Goal: Task Accomplishment & Management: Use online tool/utility

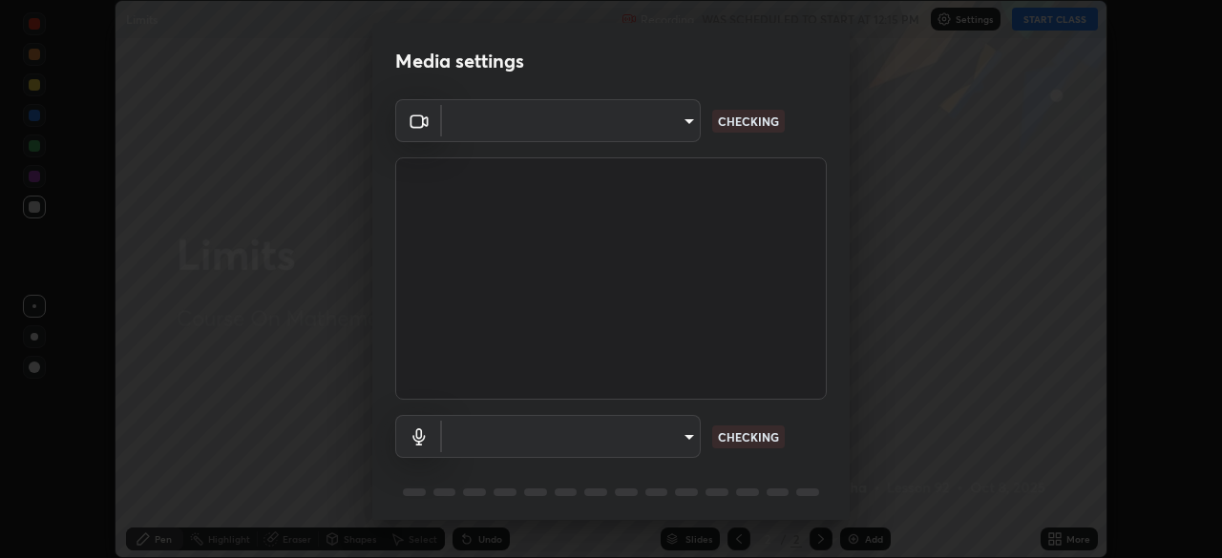
scroll to position [68, 0]
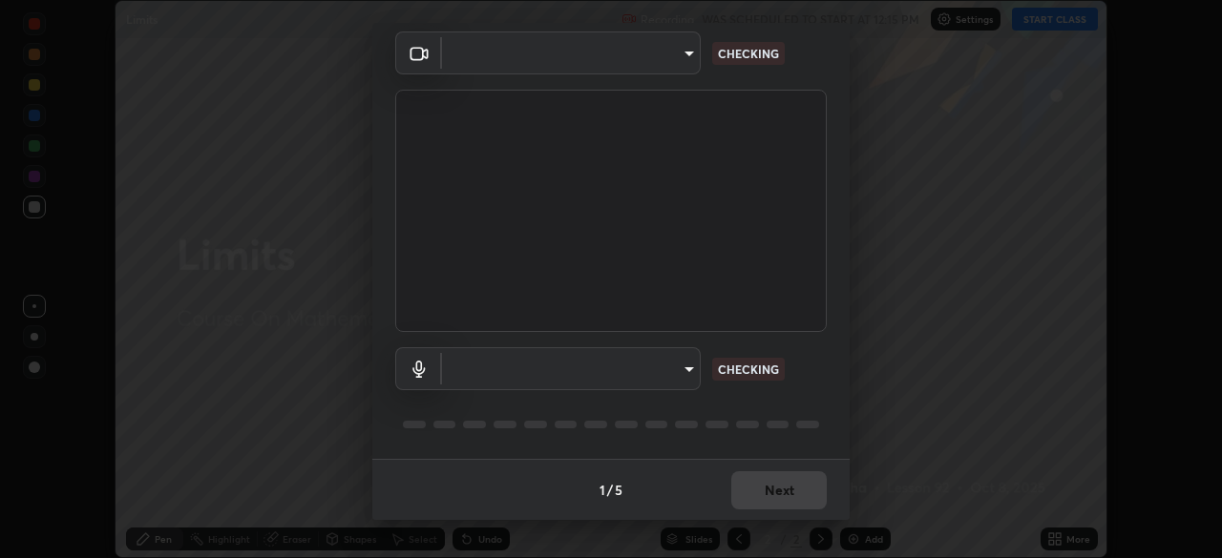
type input "30251ce0796c2ee0dc5d2d3dd8c2e2a63244bb54eceb0ee1850135d5fd661110"
click at [690, 375] on body "Erase all Limits Recording WAS SCHEDULED TO START AT 12:15 PM Settings START CL…" at bounding box center [611, 279] width 1222 height 558
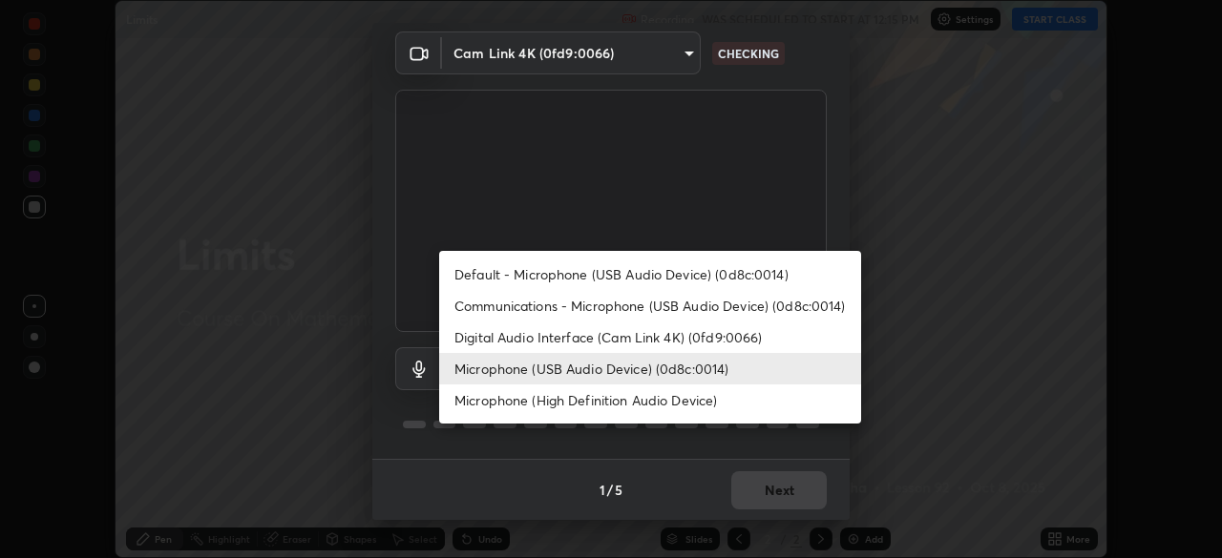
click at [675, 343] on li "Digital Audio Interface (Cam Link 4K) (0fd9:0066)" at bounding box center [650, 337] width 422 height 31
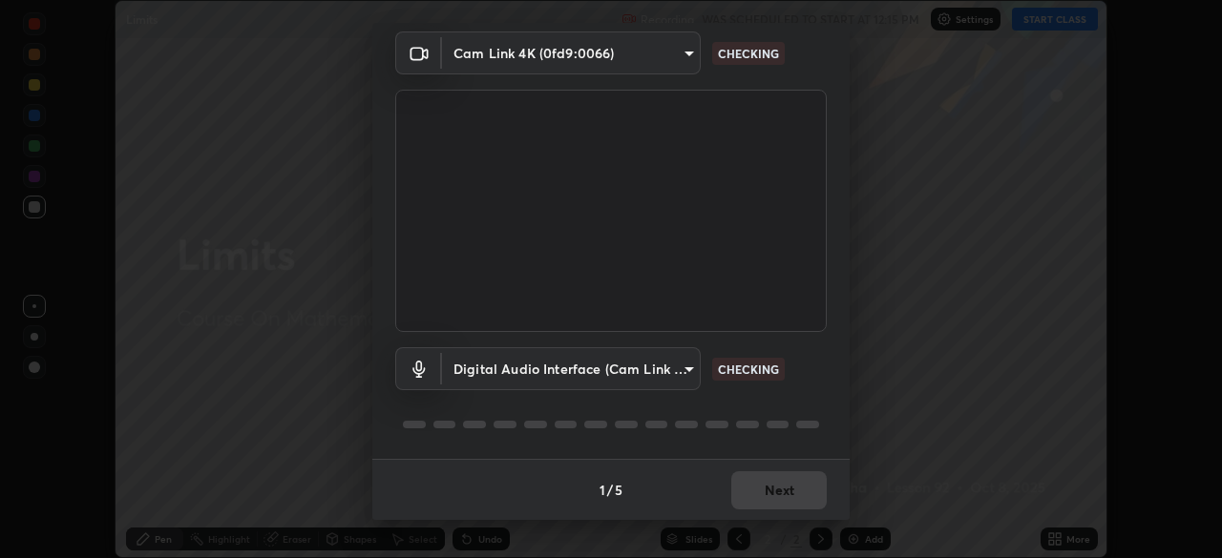
click at [660, 373] on body "Erase all Limits Recording WAS SCHEDULED TO START AT 12:15 PM Settings START CL…" at bounding box center [611, 279] width 1222 height 558
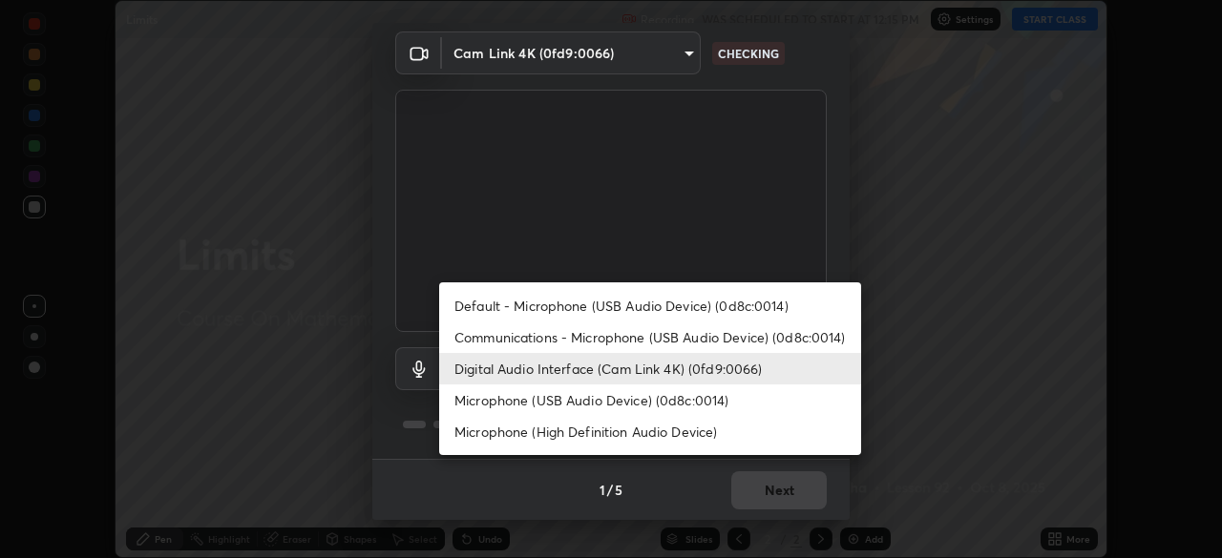
click at [663, 397] on li "Microphone (USB Audio Device) (0d8c:0014)" at bounding box center [650, 400] width 422 height 31
type input "bc2b0f518a8abfd1c79d6f453dc0653015fb7ab2df8f6373aac32cc67599d1ef"
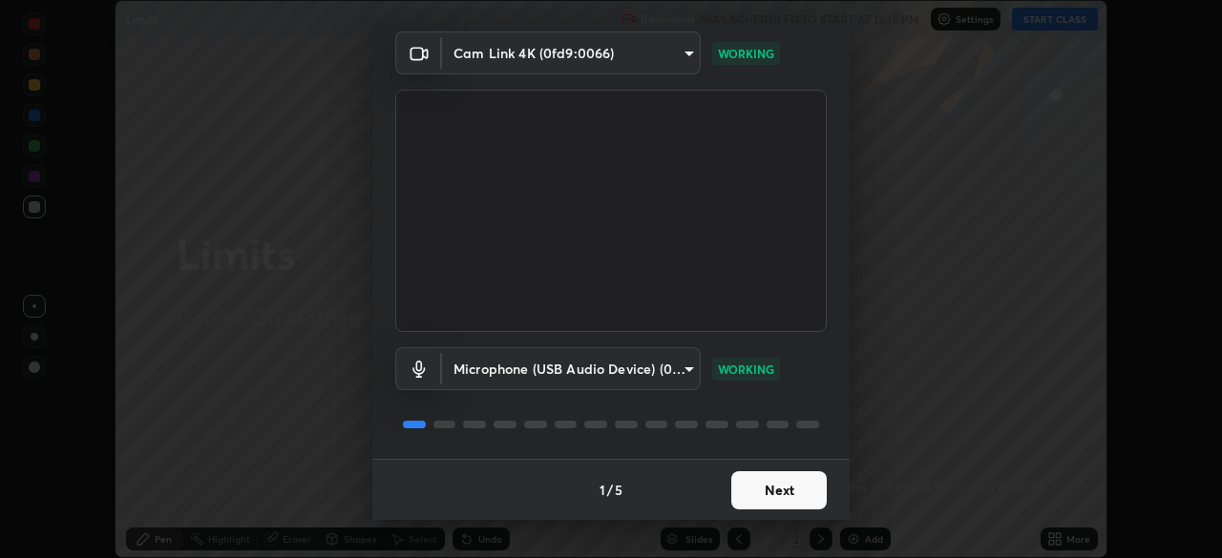
click at [791, 499] on button "Next" at bounding box center [778, 490] width 95 height 38
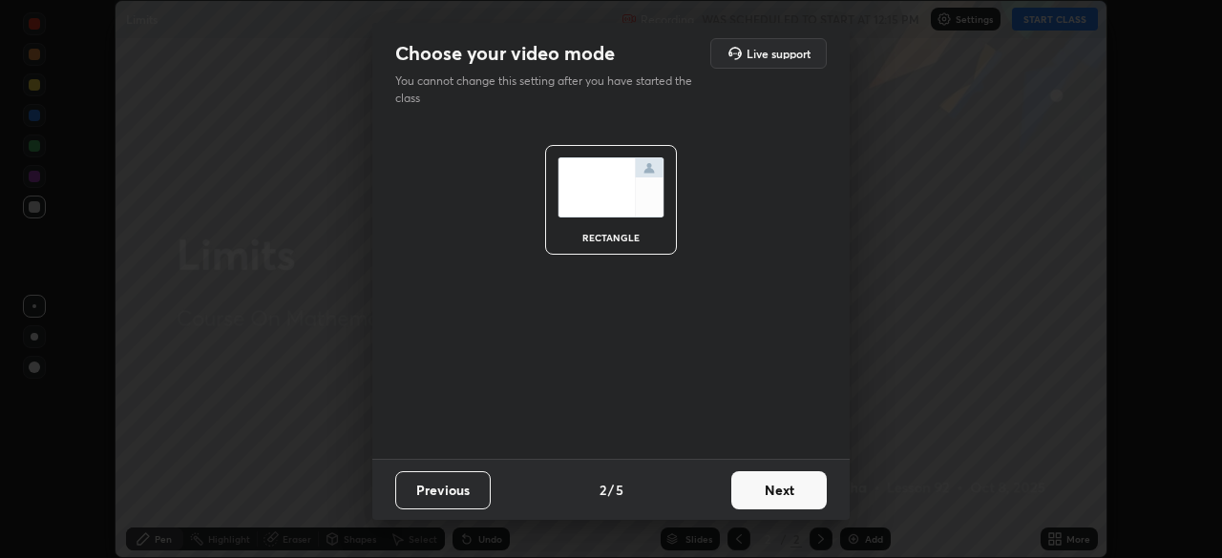
scroll to position [0, 0]
click at [791, 499] on button "Next" at bounding box center [778, 490] width 95 height 38
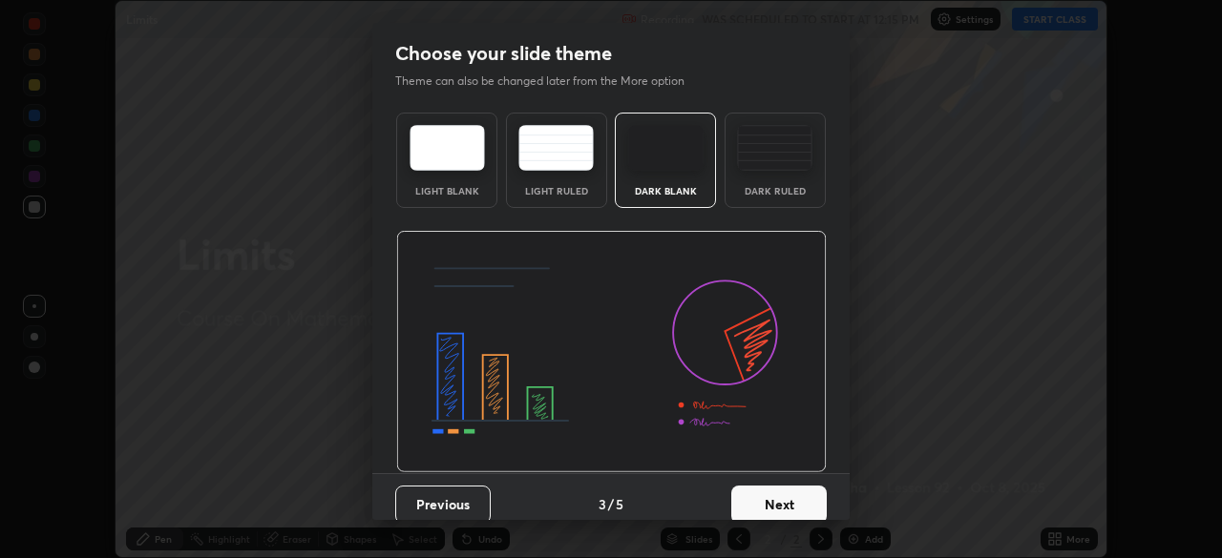
click at [799, 496] on button "Next" at bounding box center [778, 505] width 95 height 38
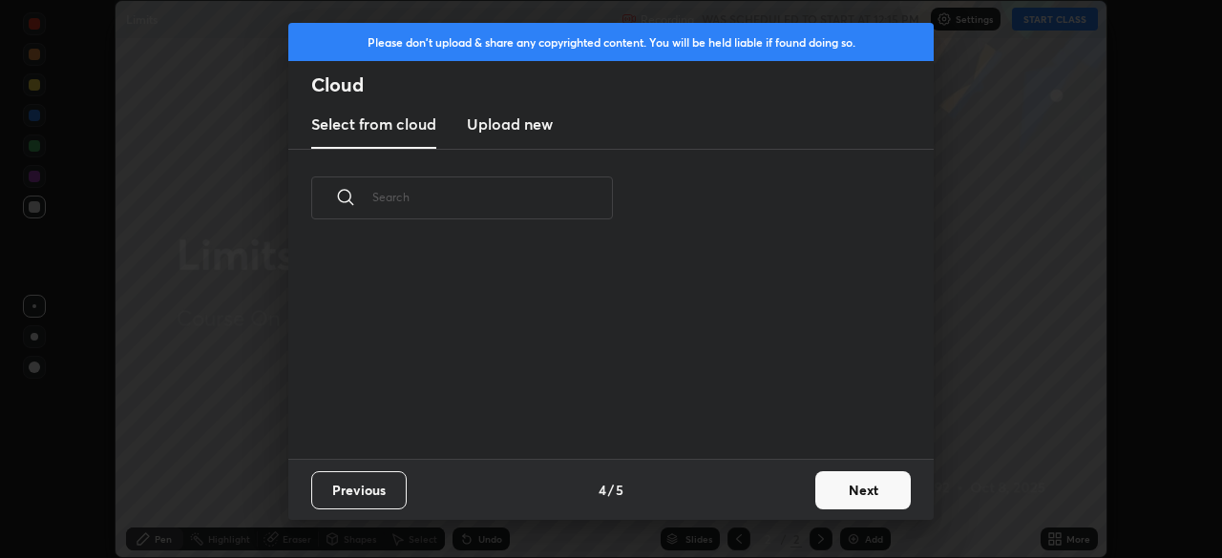
click at [819, 503] on button "Next" at bounding box center [862, 490] width 95 height 38
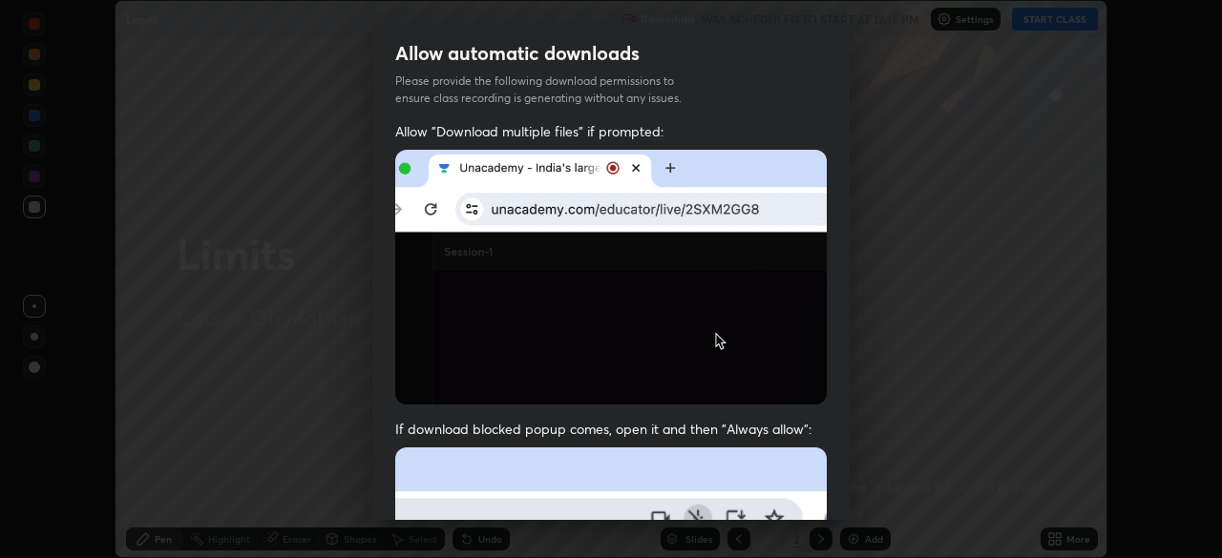
click at [824, 490] on div "Allow "Download multiple files" if prompted: If download blocked popup comes, o…" at bounding box center [610, 524] width 477 height 804
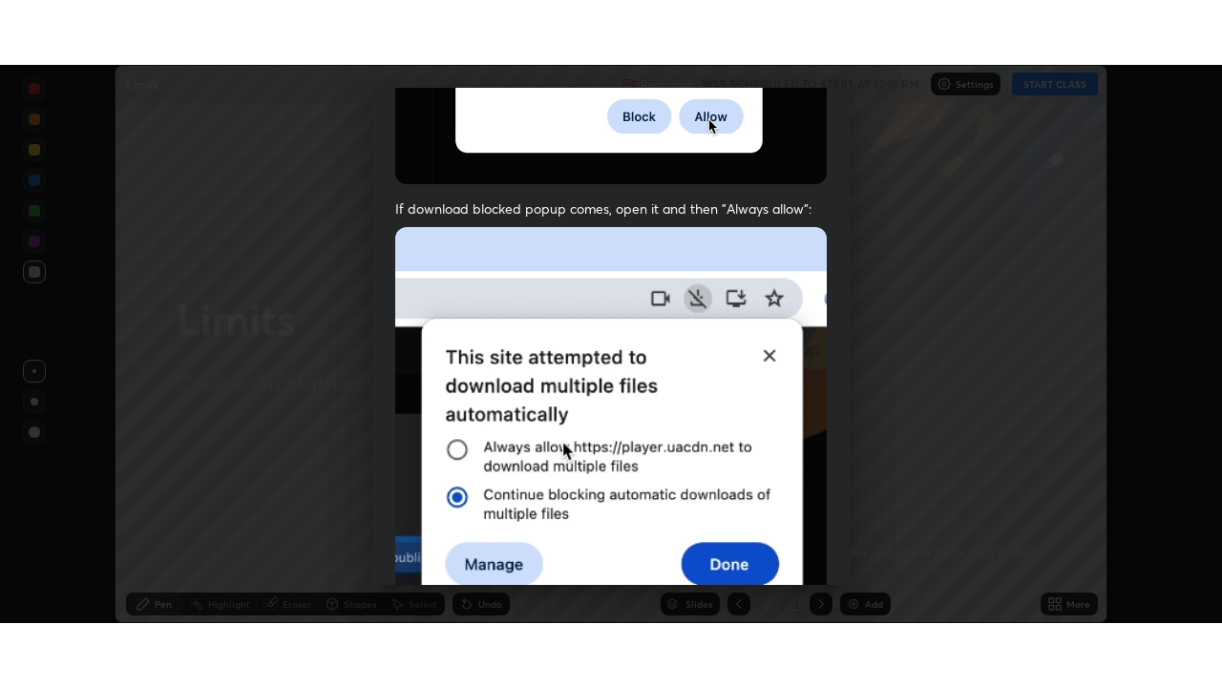
scroll to position [457, 0]
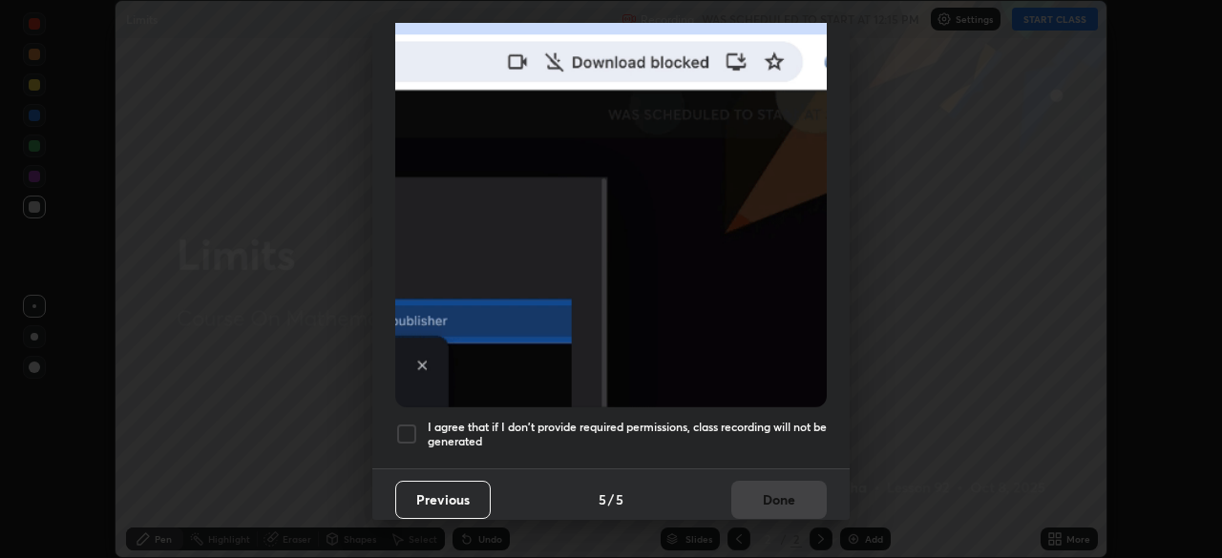
click at [774, 427] on h5 "I agree that if I don't provide required permissions, class recording will not …" at bounding box center [627, 435] width 399 height 30
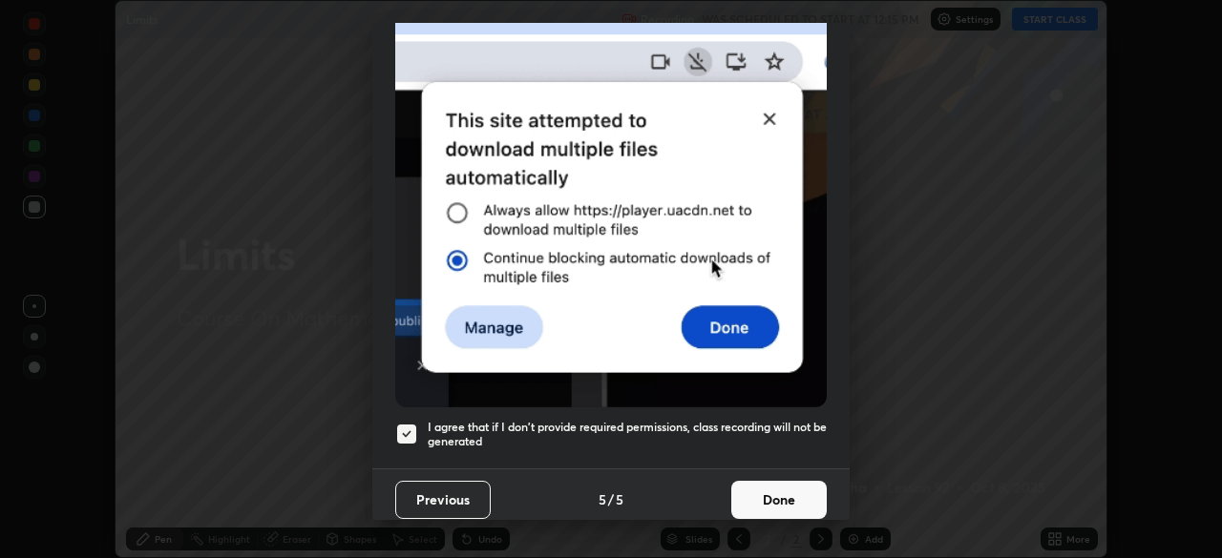
click at [767, 493] on button "Done" at bounding box center [778, 500] width 95 height 38
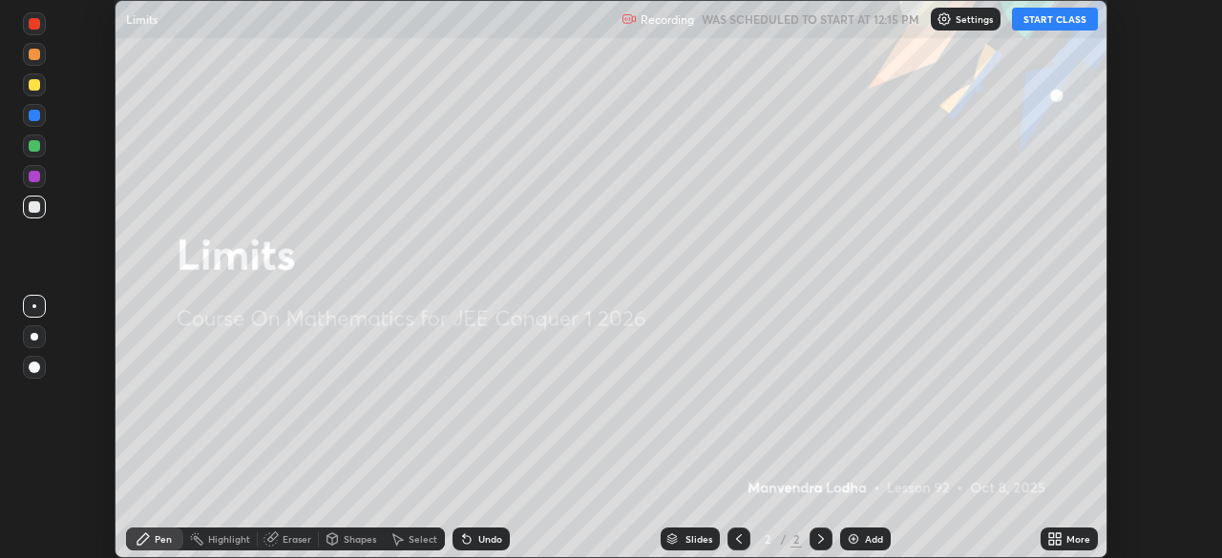
click at [1070, 544] on div "More" at bounding box center [1078, 539] width 24 height 10
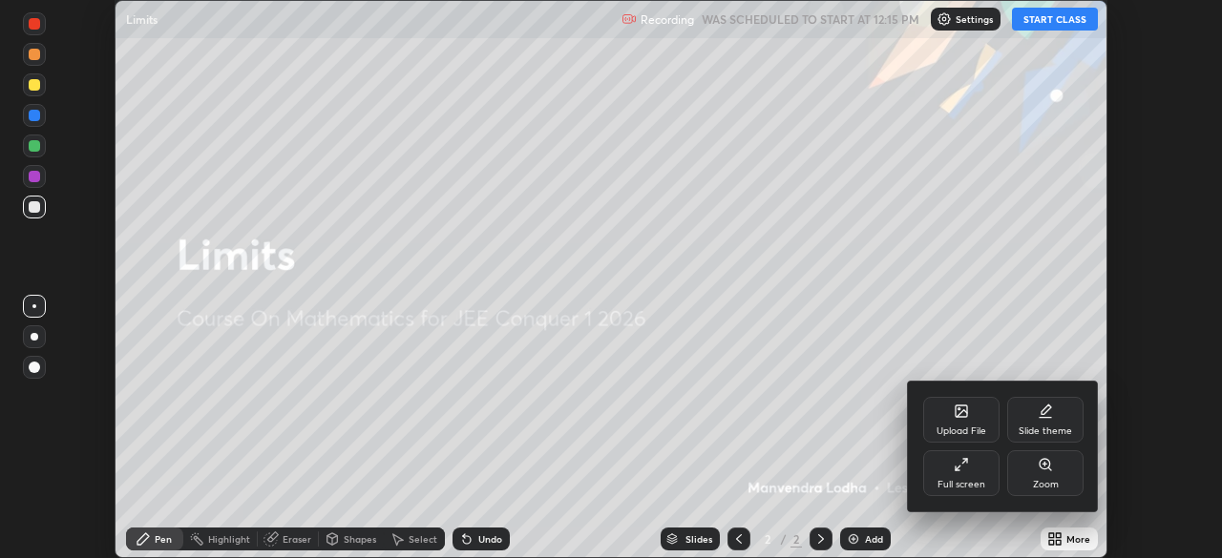
click at [969, 480] on div "Full screen" at bounding box center [961, 485] width 48 height 10
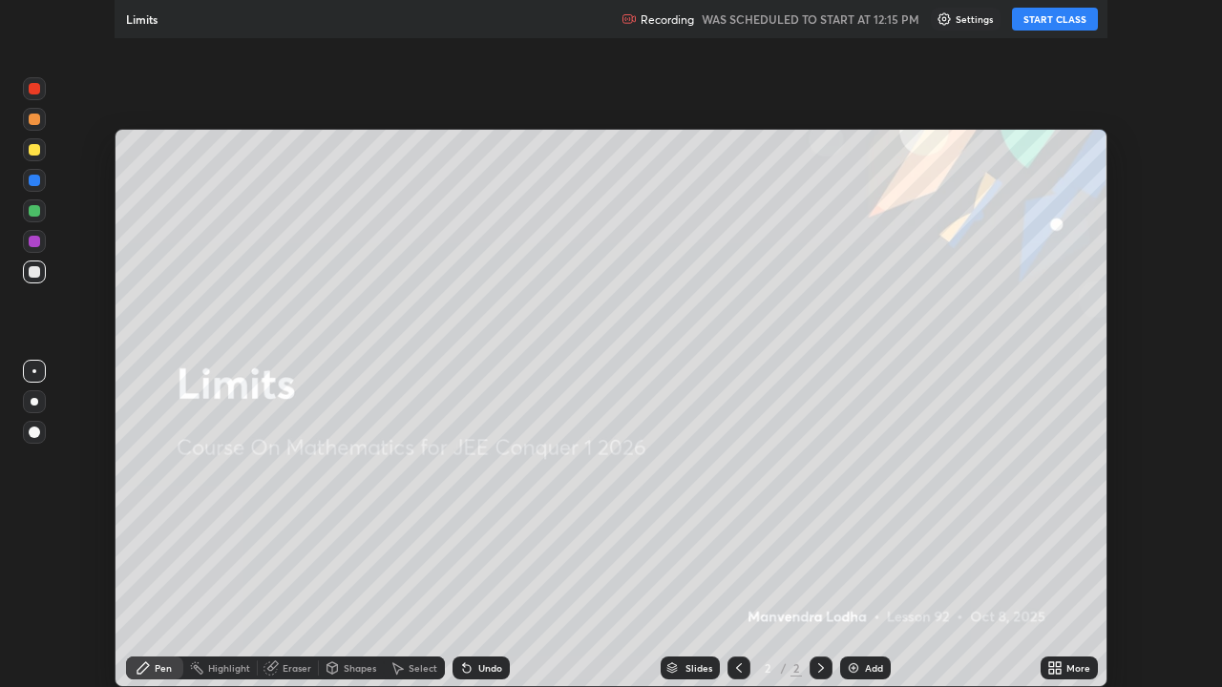
scroll to position [687, 1222]
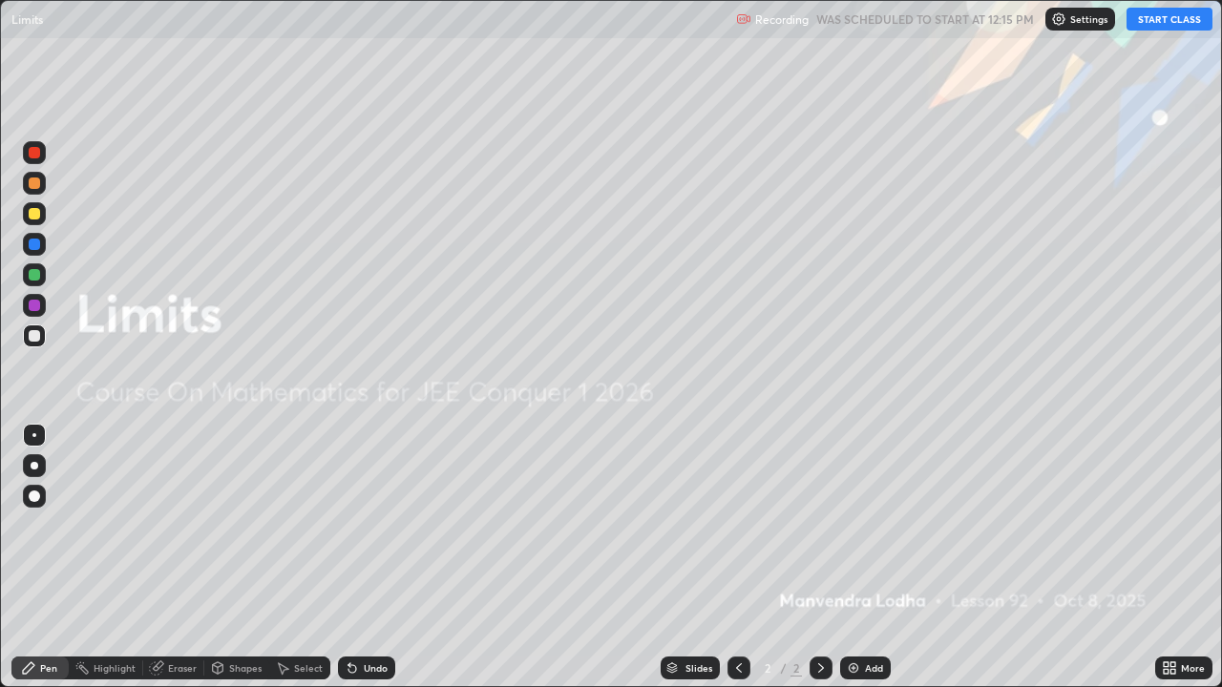
click at [1166, 20] on button "START CLASS" at bounding box center [1169, 19] width 86 height 23
click at [871, 557] on div "Add" at bounding box center [865, 668] width 51 height 23
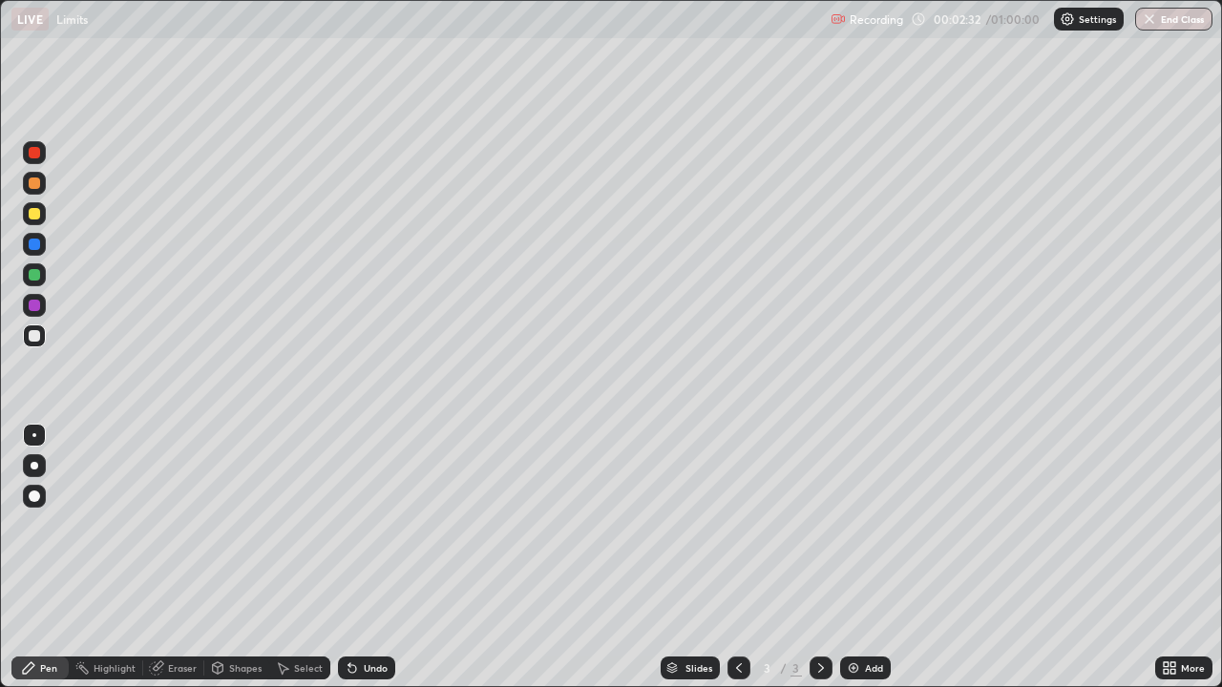
click at [26, 218] on div at bounding box center [34, 213] width 23 height 23
click at [34, 334] on div at bounding box center [34, 335] width 11 height 11
click at [34, 306] on div at bounding box center [34, 305] width 11 height 11
click at [872, 557] on div "Add" at bounding box center [874, 668] width 18 height 10
click at [868, 557] on div "Add" at bounding box center [874, 668] width 18 height 10
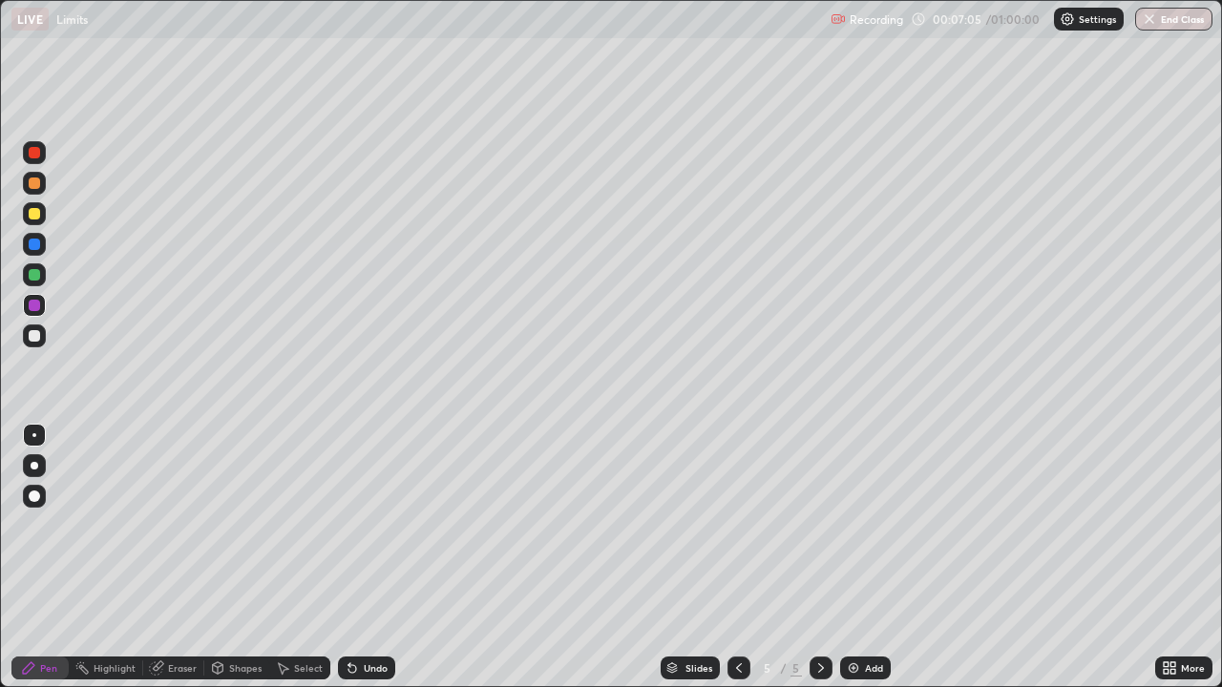
click at [39, 217] on div at bounding box center [34, 213] width 23 height 23
click at [35, 336] on div at bounding box center [34, 335] width 11 height 11
click at [35, 275] on div at bounding box center [34, 274] width 11 height 11
click at [38, 336] on div at bounding box center [34, 335] width 11 height 11
click at [183, 557] on div "Eraser" at bounding box center [182, 668] width 29 height 10
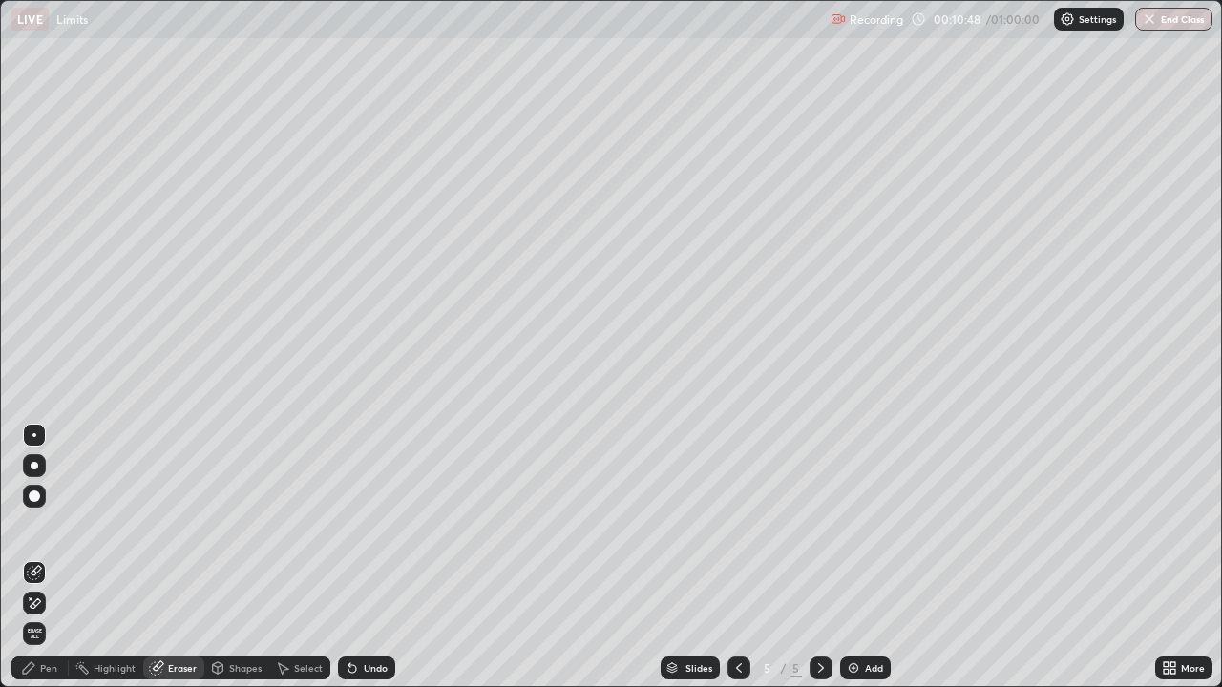
click at [35, 496] on div at bounding box center [34, 496] width 11 height 11
click at [49, 557] on div "Pen" at bounding box center [48, 668] width 17 height 10
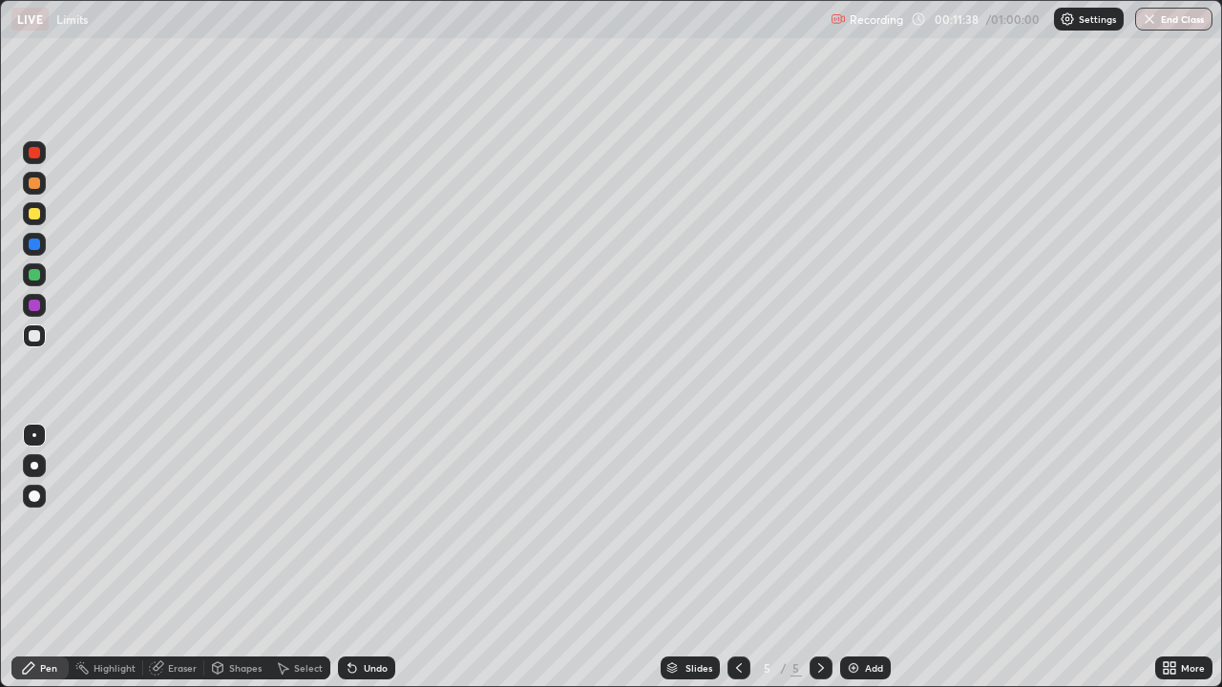
click at [33, 276] on div at bounding box center [34, 274] width 11 height 11
click at [868, 557] on div "Add" at bounding box center [874, 668] width 18 height 10
click at [39, 216] on div at bounding box center [34, 213] width 11 height 11
click at [44, 337] on div at bounding box center [34, 336] width 23 height 23
click at [39, 283] on div at bounding box center [34, 274] width 23 height 23
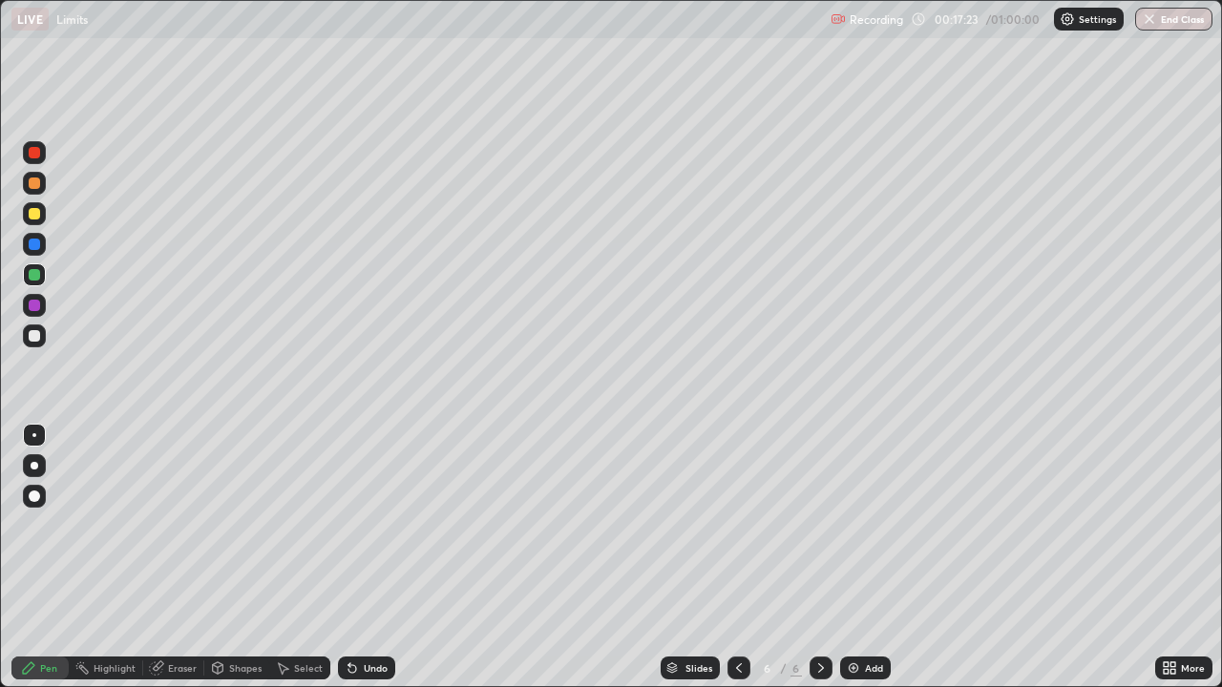
click at [865, 557] on div "Add" at bounding box center [865, 668] width 51 height 23
click at [38, 333] on div at bounding box center [34, 335] width 11 height 11
click at [858, 557] on img at bounding box center [853, 667] width 15 height 15
click at [737, 557] on icon at bounding box center [738, 667] width 15 height 15
click at [740, 557] on icon at bounding box center [738, 667] width 15 height 15
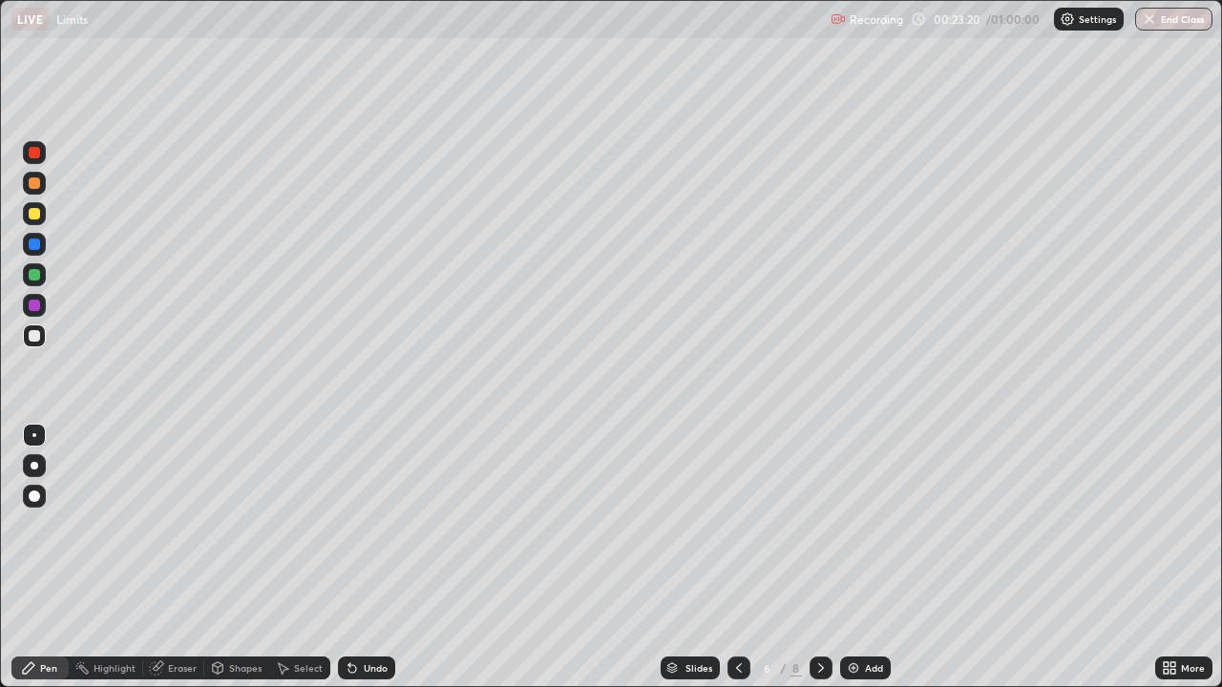
click at [734, 557] on icon at bounding box center [738, 667] width 15 height 15
click at [31, 306] on div at bounding box center [34, 305] width 11 height 11
click at [818, 557] on icon at bounding box center [820, 667] width 15 height 15
click at [821, 557] on icon at bounding box center [820, 667] width 15 height 15
click at [819, 557] on icon at bounding box center [820, 667] width 15 height 15
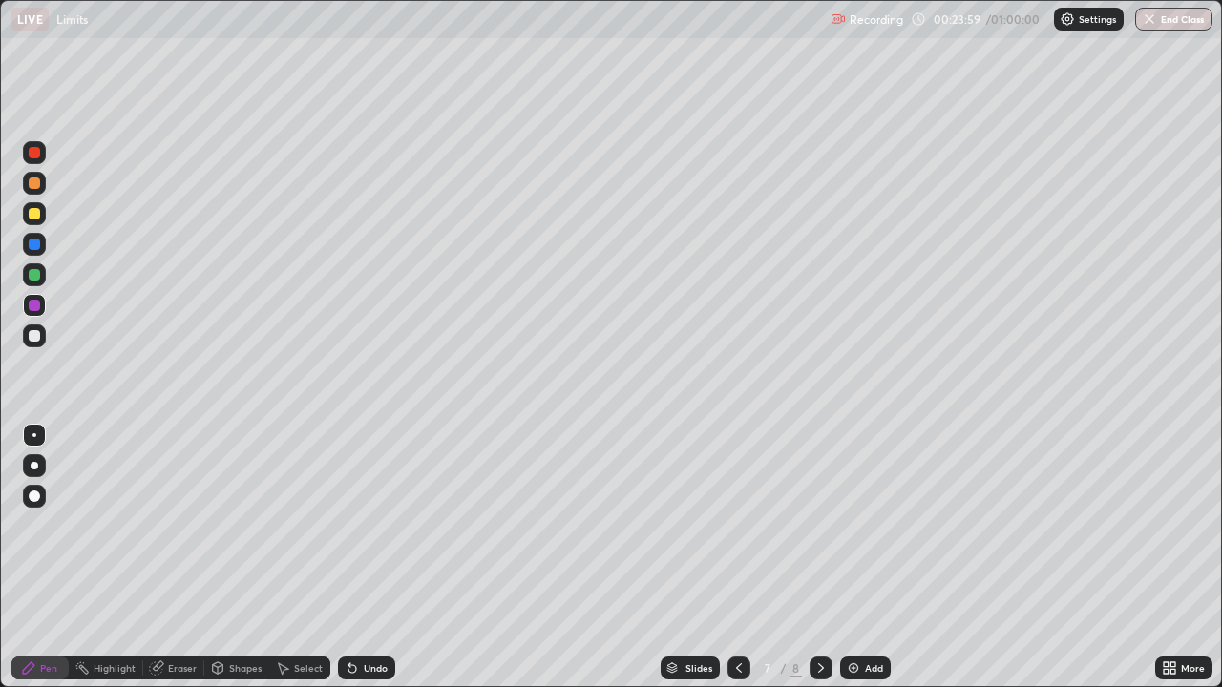
click at [819, 557] on icon at bounding box center [820, 667] width 15 height 15
click at [34, 333] on div at bounding box center [34, 335] width 11 height 11
click at [34, 306] on div at bounding box center [34, 305] width 11 height 11
click at [868, 557] on div "Add" at bounding box center [874, 668] width 18 height 10
click at [27, 275] on div at bounding box center [34, 274] width 23 height 23
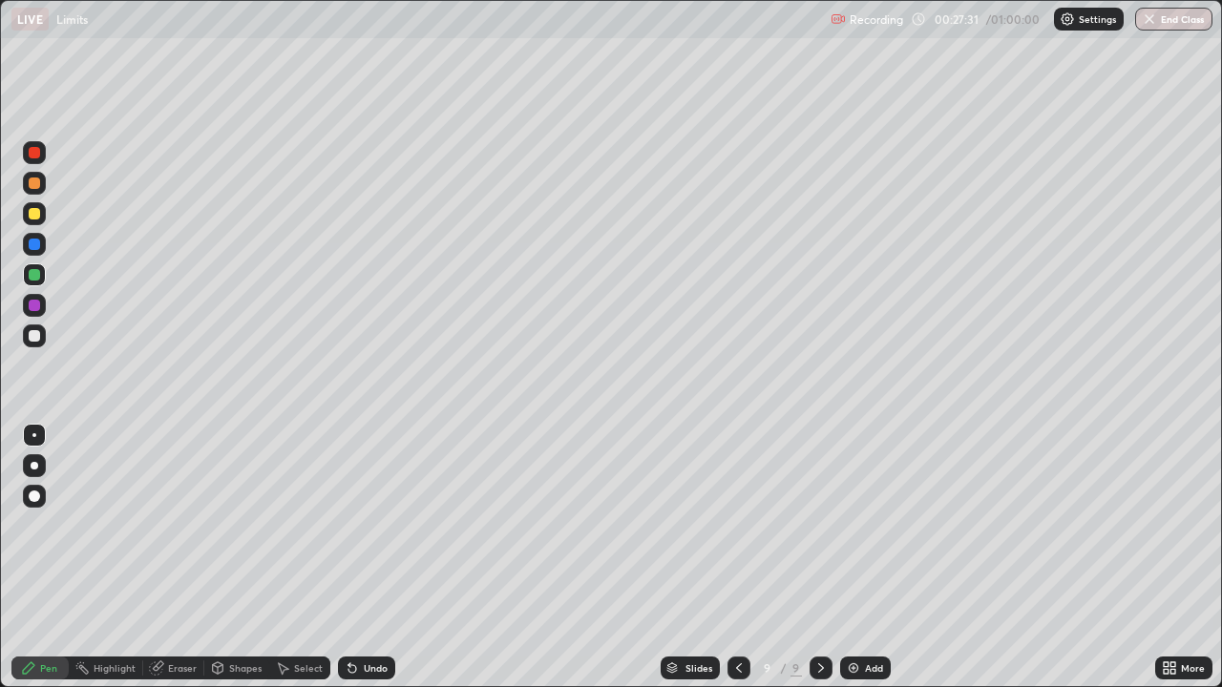
click at [35, 336] on div at bounding box center [34, 335] width 11 height 11
click at [35, 275] on div at bounding box center [34, 274] width 11 height 11
click at [738, 557] on icon at bounding box center [738, 667] width 15 height 15
click at [737, 557] on icon at bounding box center [738, 667] width 15 height 15
click at [819, 557] on icon at bounding box center [820, 667] width 15 height 15
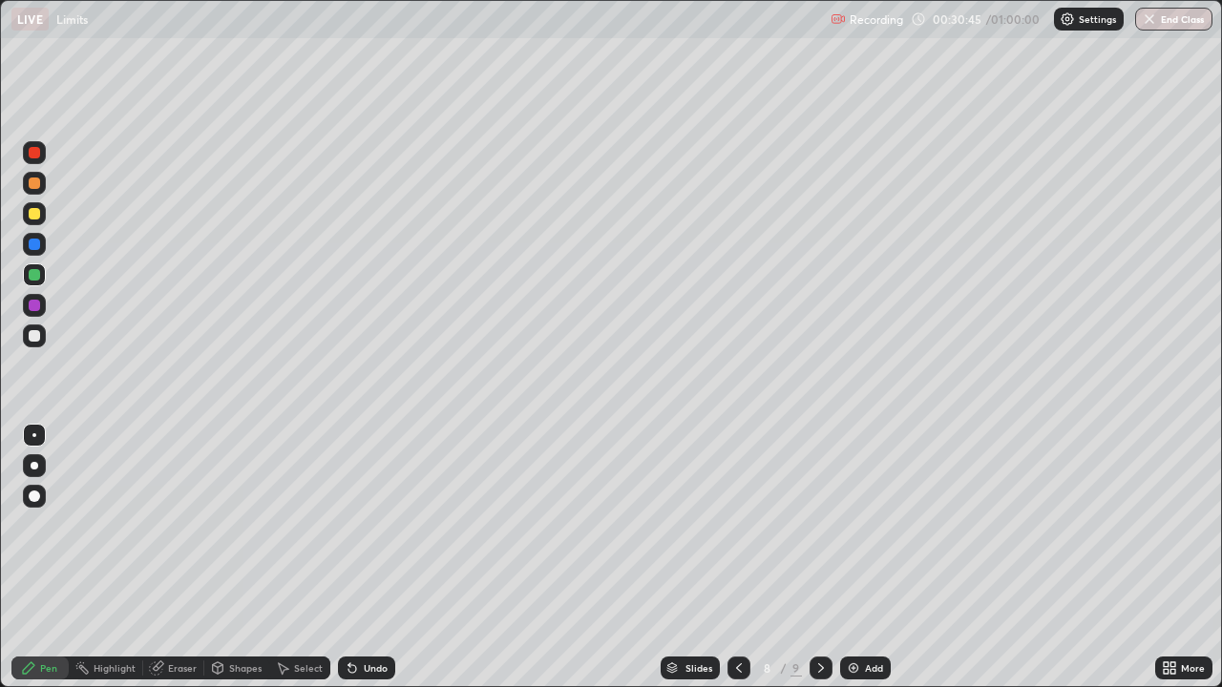
click at [821, 557] on icon at bounding box center [820, 667] width 15 height 15
click at [819, 557] on icon at bounding box center [820, 667] width 15 height 15
click at [873, 557] on div "Add" at bounding box center [874, 668] width 18 height 10
click at [32, 215] on div at bounding box center [34, 213] width 11 height 11
click at [364, 557] on div "Undo" at bounding box center [376, 668] width 24 height 10
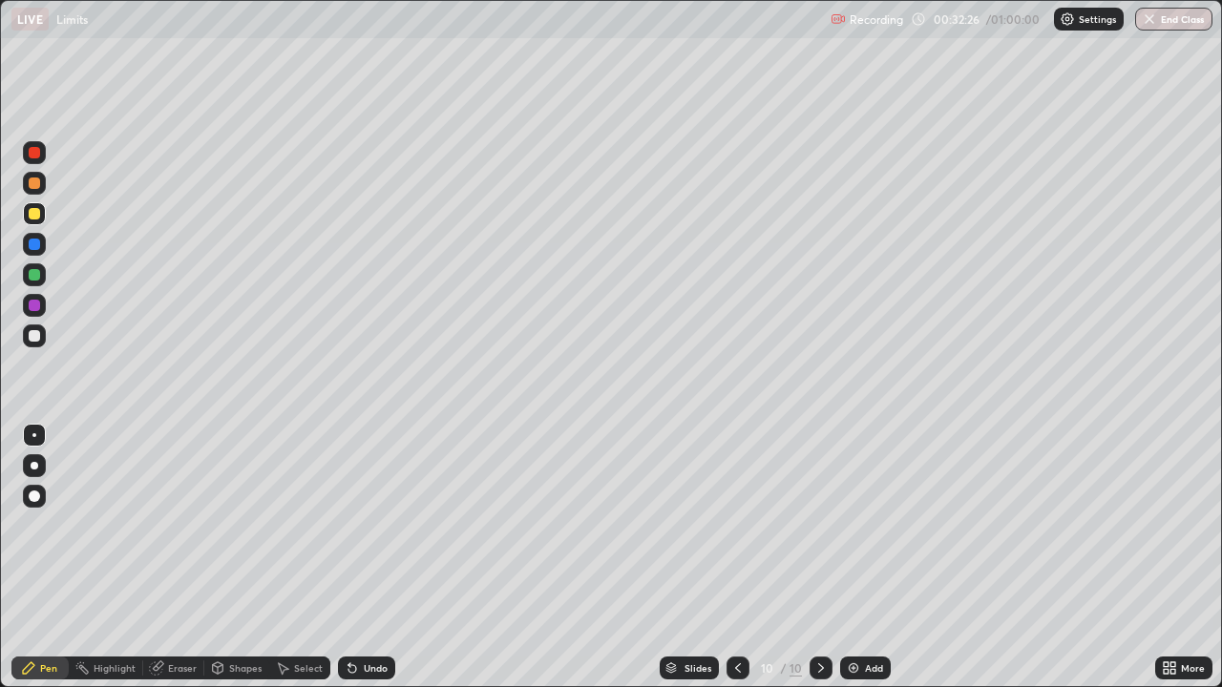
click at [736, 557] on icon at bounding box center [737, 667] width 15 height 15
click at [731, 557] on icon at bounding box center [737, 667] width 15 height 15
click at [737, 557] on icon at bounding box center [737, 667] width 15 height 15
click at [736, 557] on icon at bounding box center [737, 667] width 15 height 15
click at [735, 557] on icon at bounding box center [737, 667] width 15 height 15
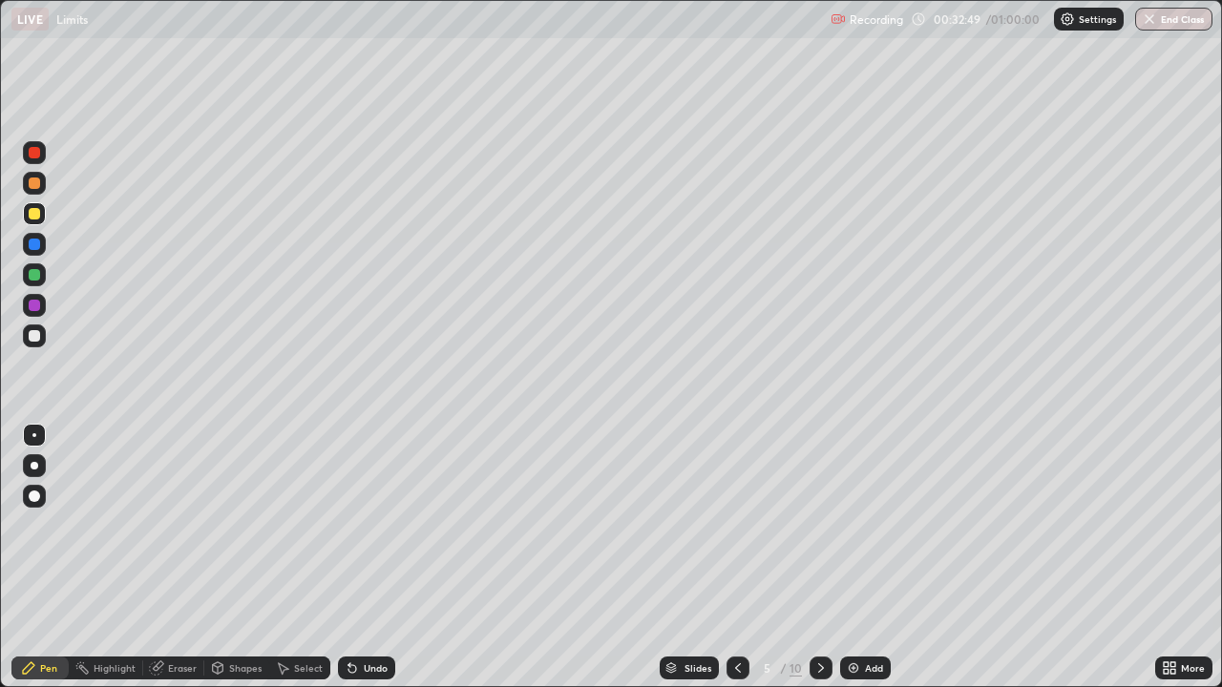
click at [819, 557] on icon at bounding box center [820, 667] width 15 height 15
click at [820, 557] on div at bounding box center [820, 668] width 23 height 38
click at [826, 557] on div at bounding box center [820, 668] width 23 height 23
click at [828, 557] on div at bounding box center [820, 668] width 23 height 23
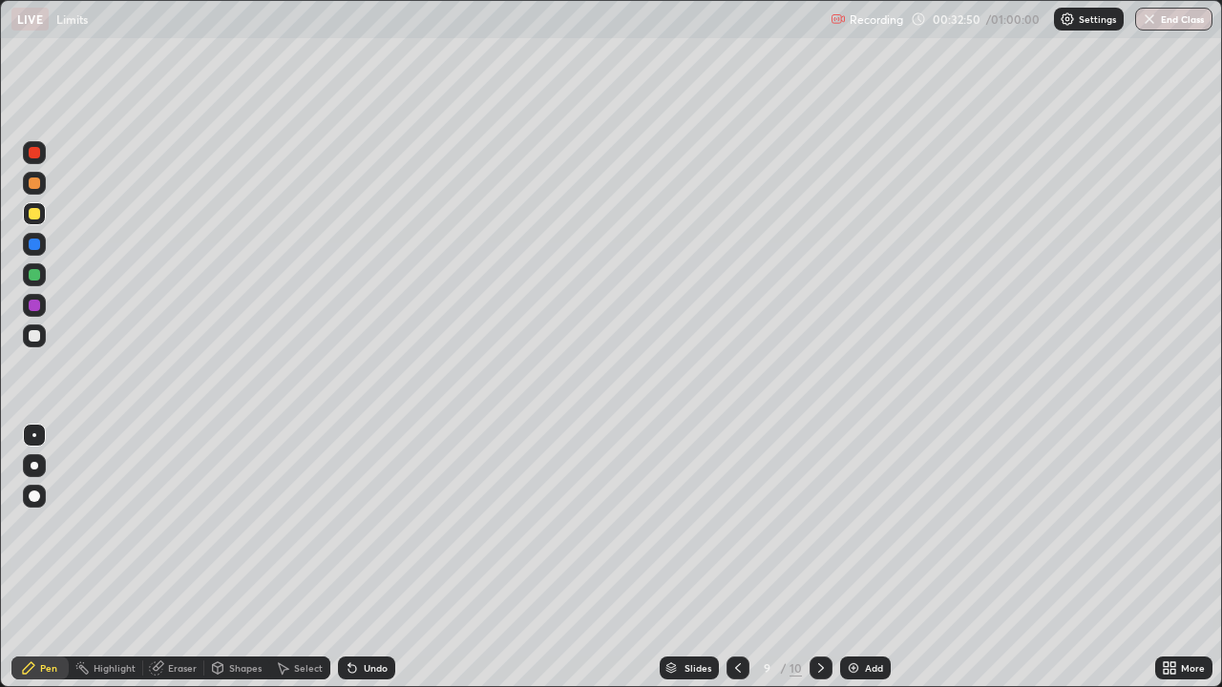
click at [828, 557] on div at bounding box center [820, 668] width 23 height 23
click at [34, 338] on div at bounding box center [34, 335] width 11 height 11
click at [367, 557] on div "Undo" at bounding box center [366, 668] width 57 height 23
click at [38, 278] on div at bounding box center [34, 274] width 11 height 11
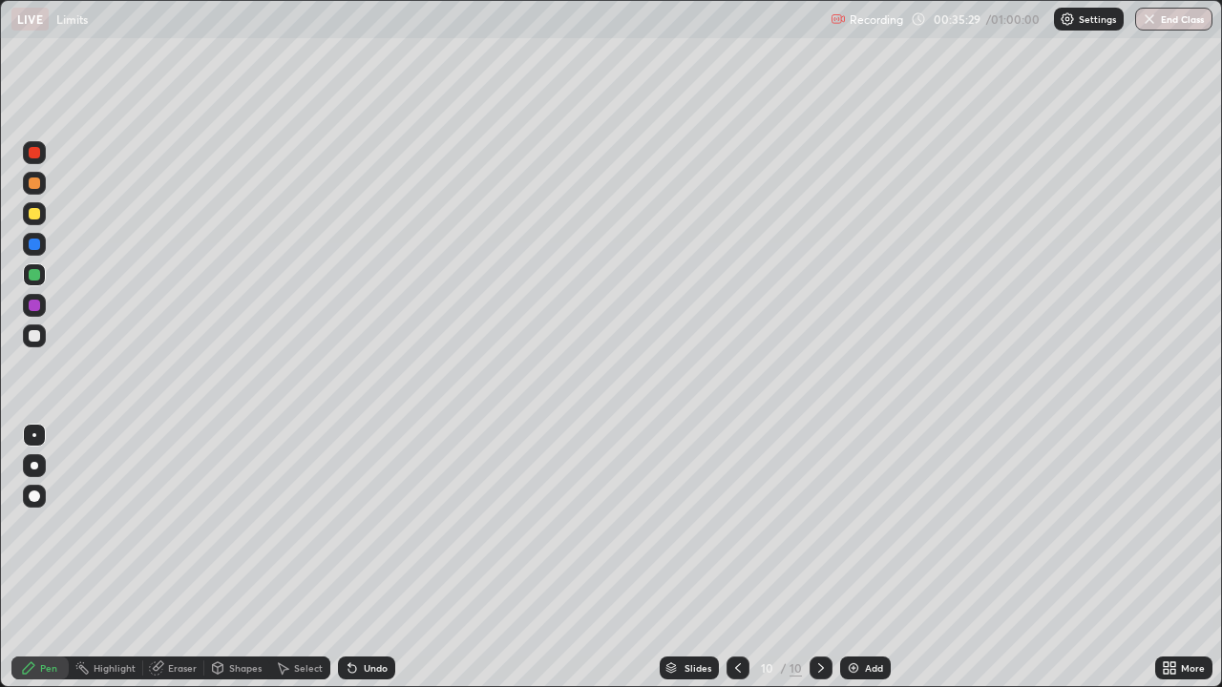
click at [872, 557] on div "Add" at bounding box center [874, 668] width 18 height 10
click at [44, 220] on div at bounding box center [34, 213] width 23 height 23
click at [35, 339] on div at bounding box center [34, 335] width 11 height 11
click at [382, 557] on div "Undo" at bounding box center [376, 668] width 24 height 10
click at [36, 283] on div at bounding box center [34, 274] width 23 height 23
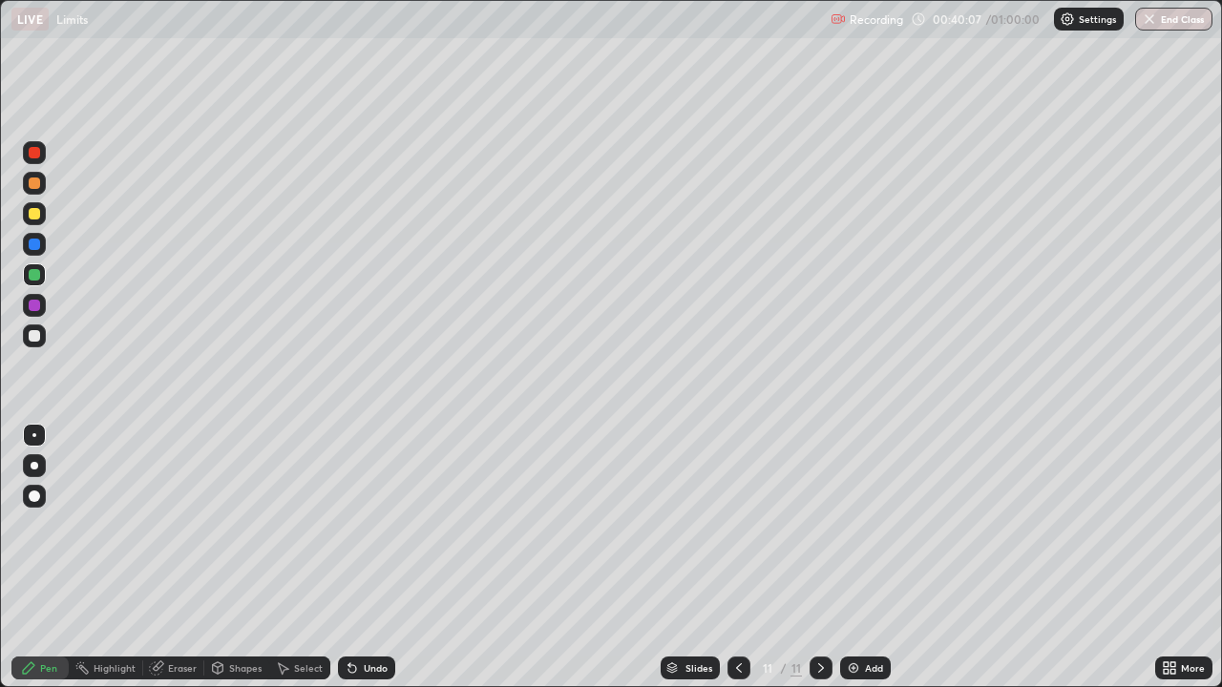
click at [881, 557] on div "Add" at bounding box center [874, 668] width 18 height 10
click at [39, 216] on div at bounding box center [34, 213] width 11 height 11
click at [35, 336] on div at bounding box center [34, 335] width 11 height 11
click at [31, 304] on div at bounding box center [34, 305] width 11 height 11
click at [358, 557] on div "Undo" at bounding box center [366, 668] width 57 height 23
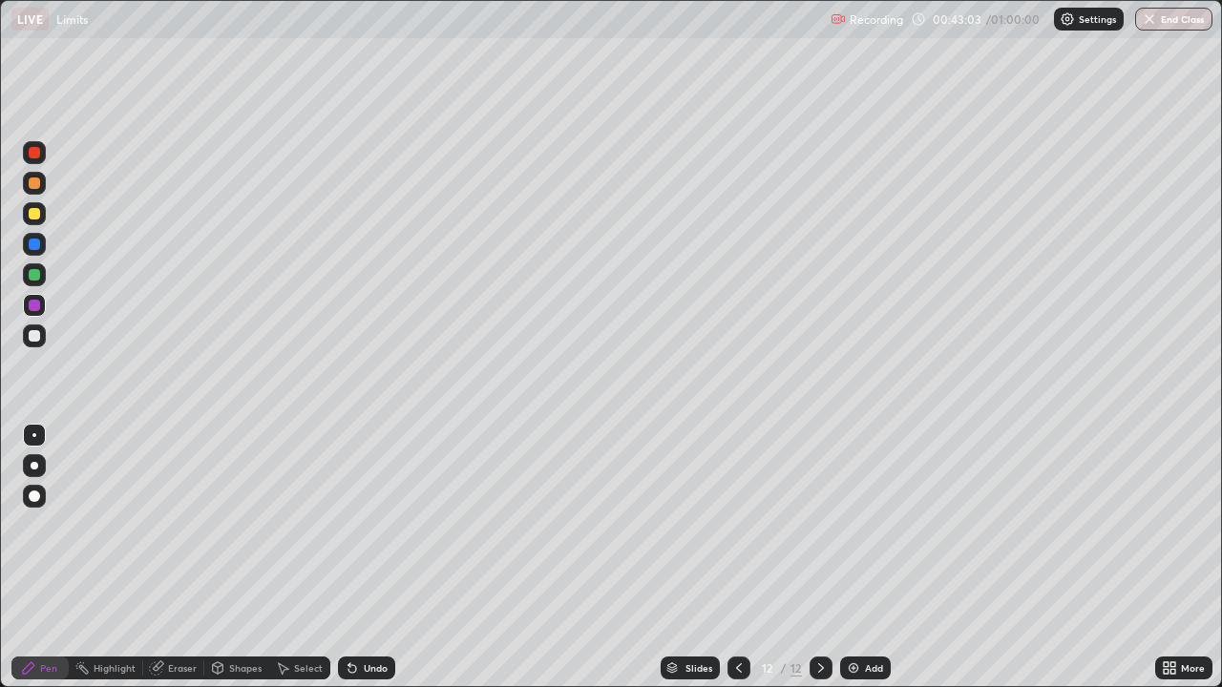
click at [41, 338] on div at bounding box center [34, 336] width 23 height 23
click at [190, 557] on div "Eraser" at bounding box center [182, 668] width 29 height 10
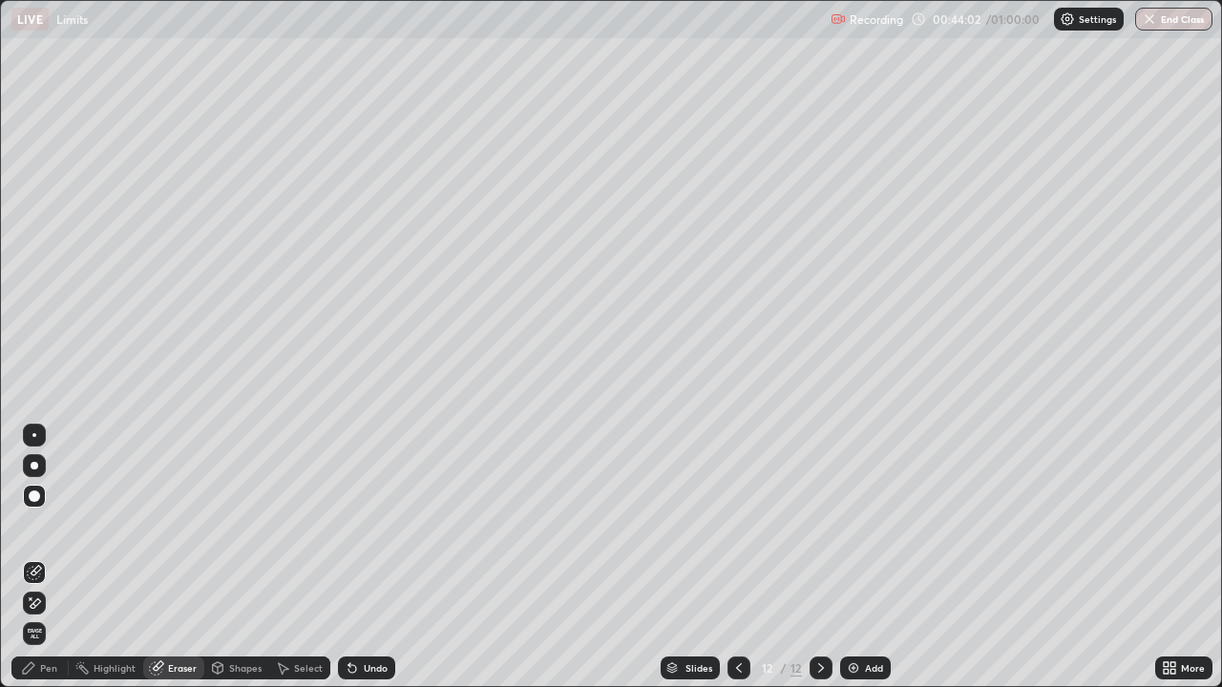
click at [56, 557] on div "Pen" at bounding box center [48, 668] width 17 height 10
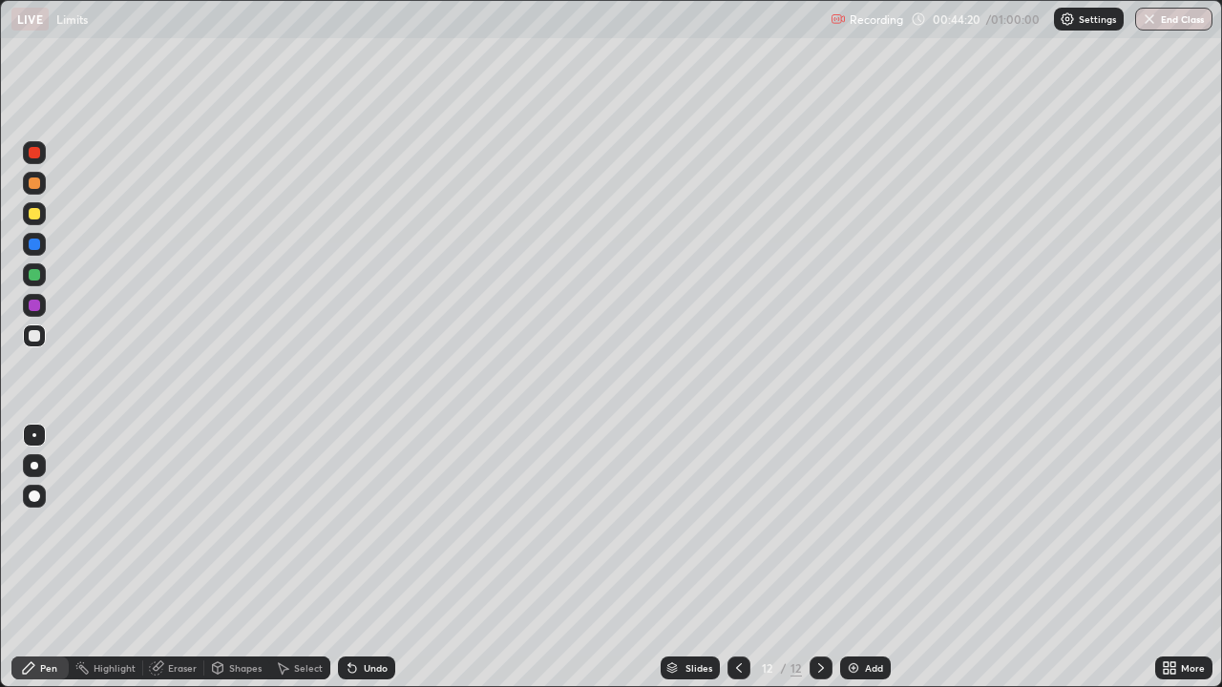
click at [44, 275] on div at bounding box center [34, 274] width 23 height 23
click at [43, 304] on div at bounding box center [34, 305] width 23 height 23
click at [865, 557] on div "Add" at bounding box center [874, 668] width 18 height 10
click at [41, 216] on div at bounding box center [34, 213] width 23 height 23
click at [29, 336] on div at bounding box center [34, 335] width 11 height 11
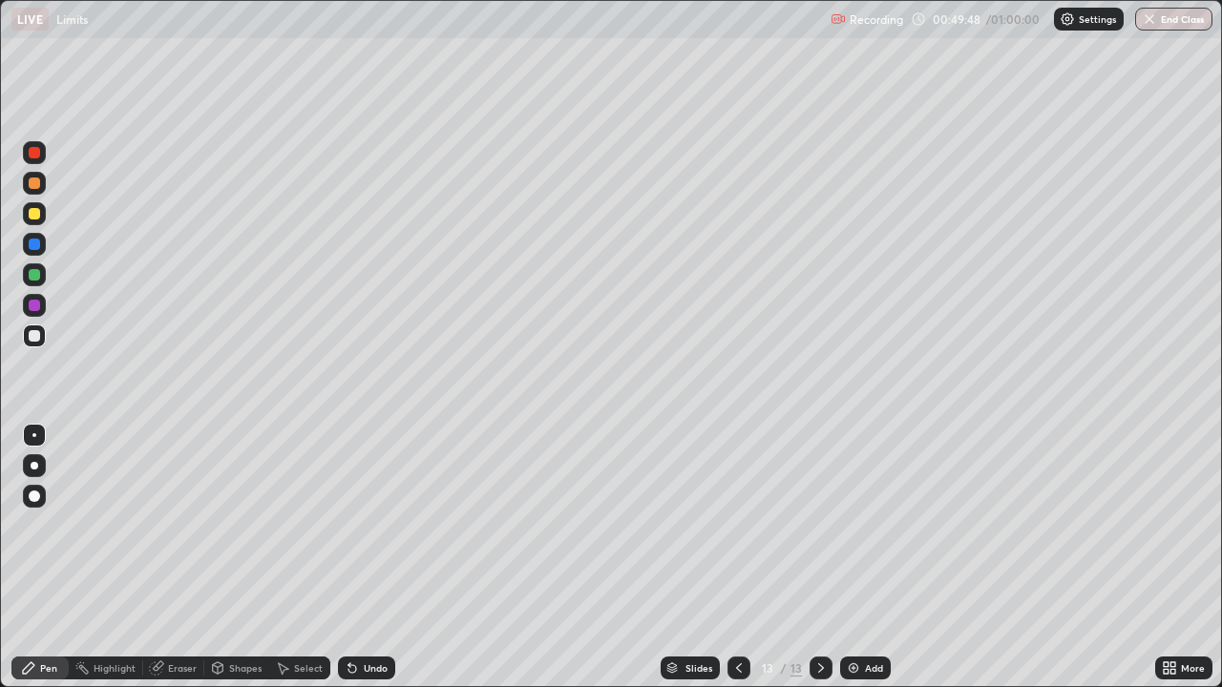
click at [737, 557] on icon at bounding box center [738, 667] width 15 height 15
click at [819, 557] on icon at bounding box center [820, 667] width 15 height 15
click at [372, 557] on div "Undo" at bounding box center [366, 668] width 57 height 23
click at [376, 557] on div "Undo" at bounding box center [366, 668] width 57 height 23
click at [376, 557] on div "Undo" at bounding box center [376, 668] width 24 height 10
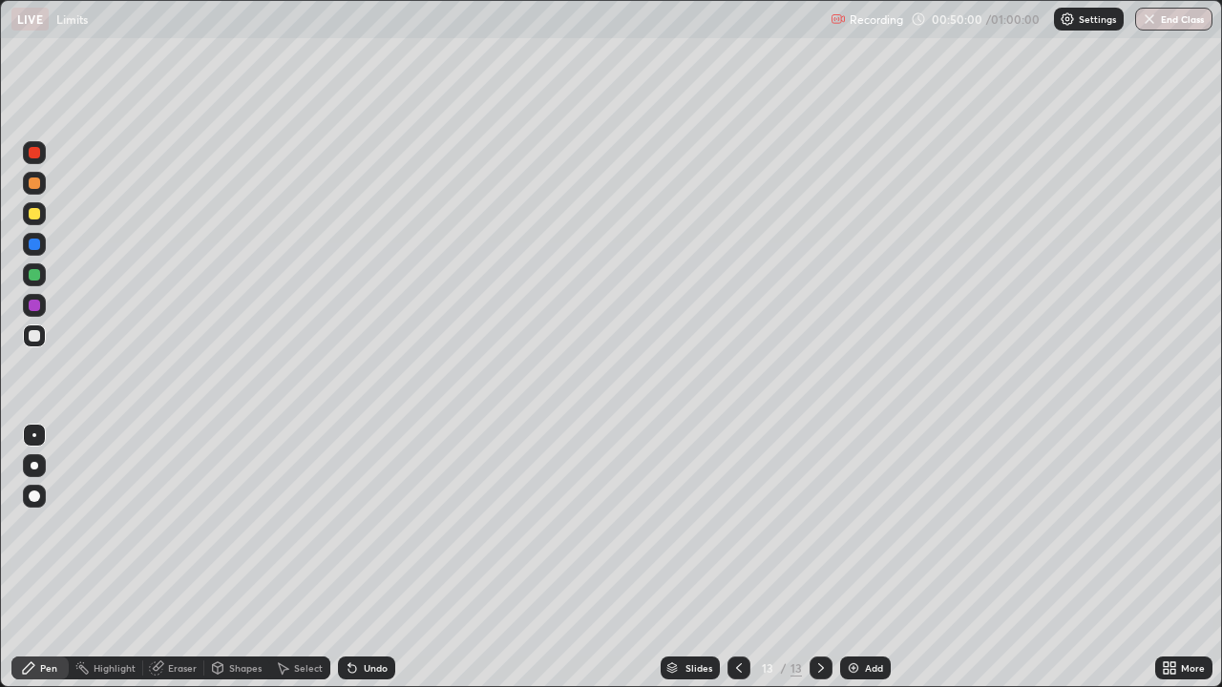
click at [381, 557] on div "Undo" at bounding box center [376, 668] width 24 height 10
click at [42, 277] on div at bounding box center [34, 274] width 23 height 23
click at [379, 557] on div "Undo" at bounding box center [376, 668] width 24 height 10
click at [377, 557] on div "Undo" at bounding box center [376, 668] width 24 height 10
click at [372, 557] on div "Undo" at bounding box center [376, 668] width 24 height 10
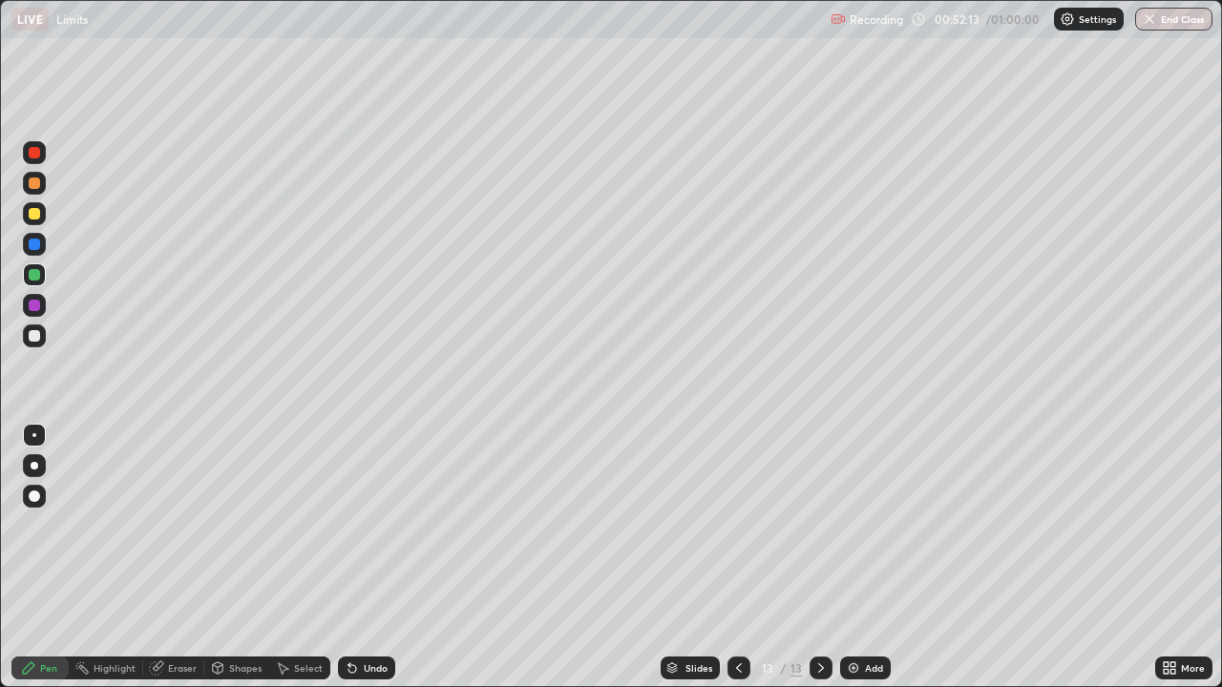
click at [379, 557] on div "Undo" at bounding box center [366, 668] width 57 height 23
click at [1183, 18] on button "End Class" at bounding box center [1173, 19] width 77 height 23
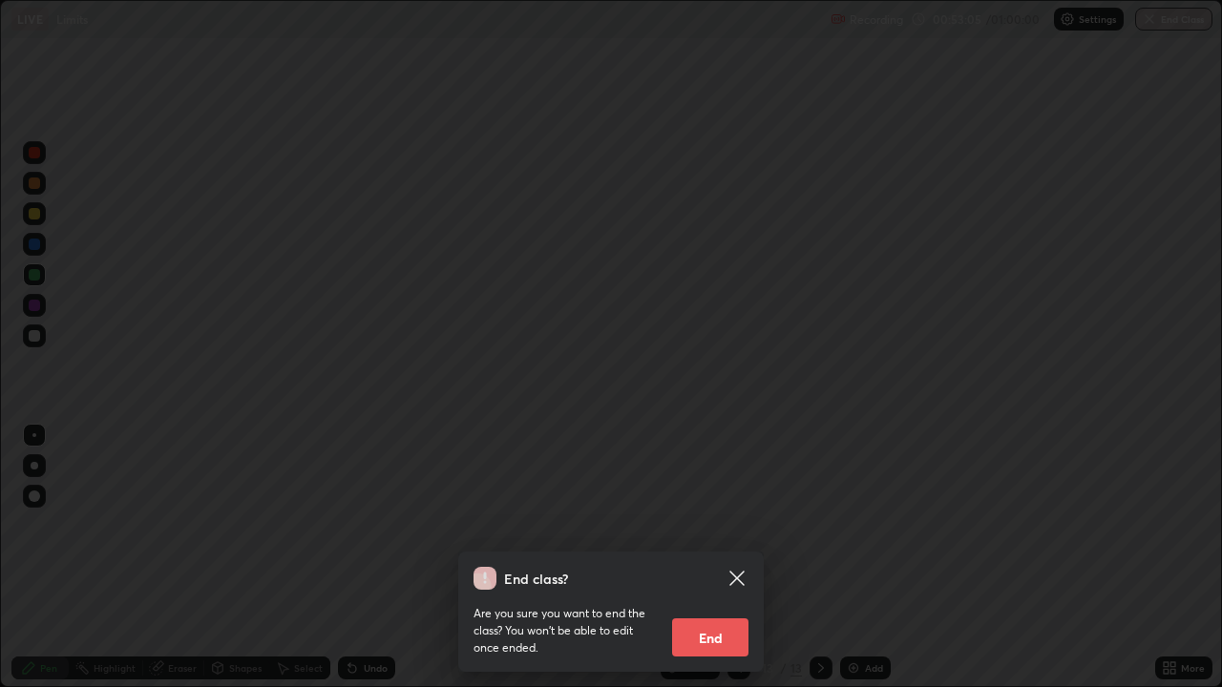
click at [737, 557] on button "End" at bounding box center [710, 637] width 76 height 38
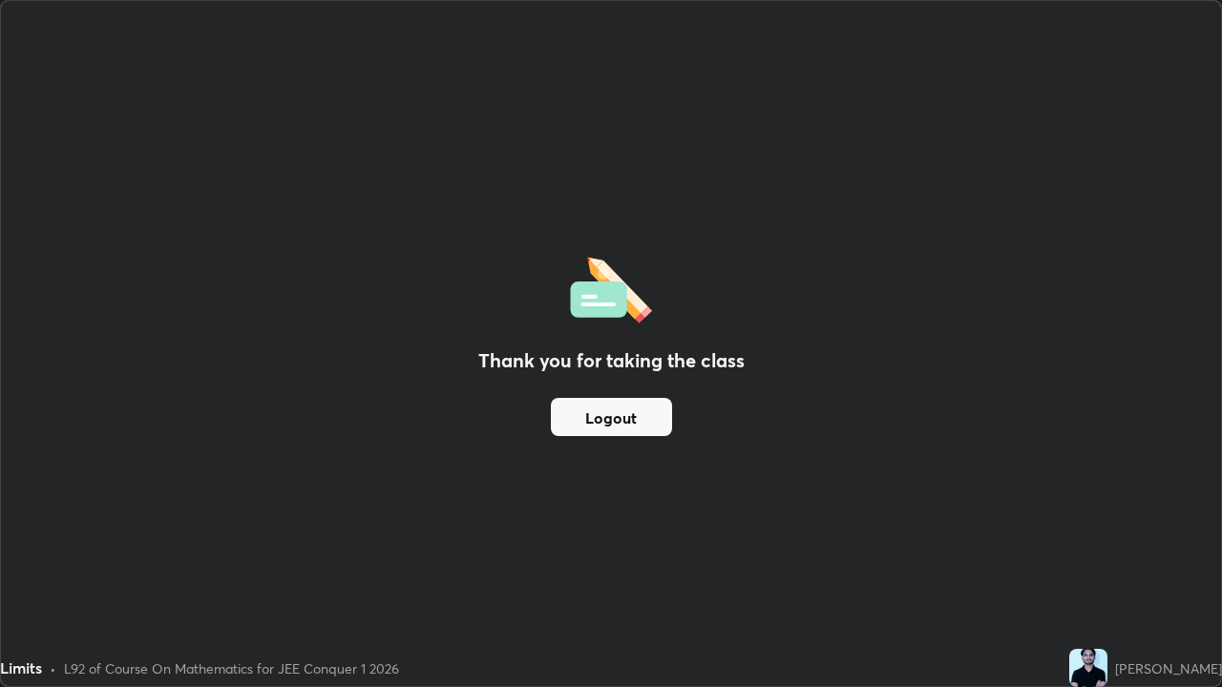
click at [628, 422] on button "Logout" at bounding box center [611, 417] width 121 height 38
click at [623, 421] on button "Logout" at bounding box center [611, 417] width 121 height 38
click at [628, 419] on button "Logout" at bounding box center [611, 417] width 121 height 38
click at [632, 418] on button "Logout" at bounding box center [611, 417] width 121 height 38
